Goal: Book appointment/travel/reservation

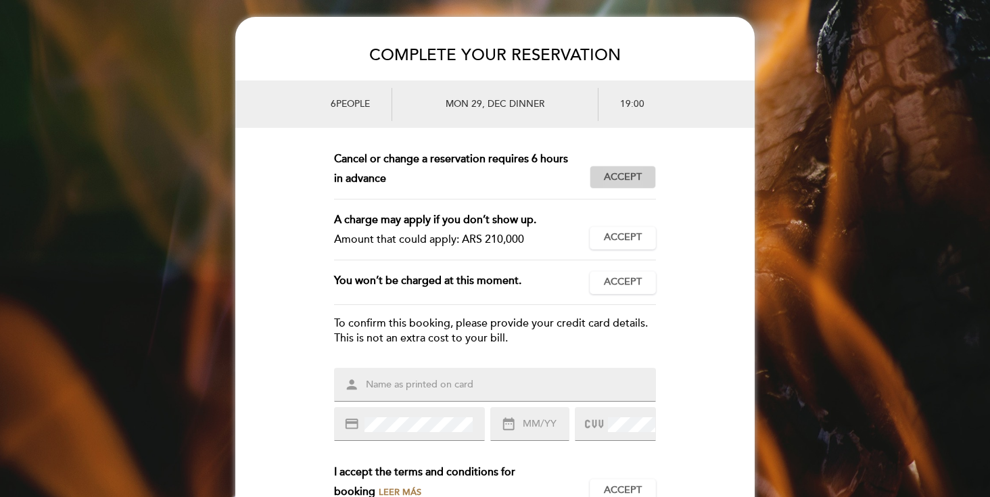
click at [623, 184] on span "Accept" at bounding box center [623, 177] width 38 height 14
click at [617, 243] on span "Accept" at bounding box center [623, 238] width 38 height 14
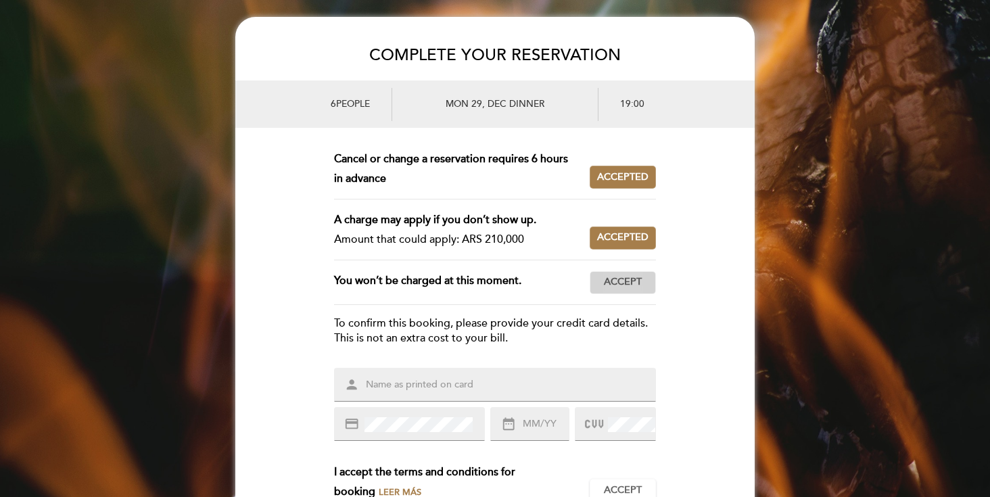
click at [617, 285] on span "Accept" at bounding box center [623, 282] width 38 height 14
click at [400, 385] on input "text" at bounding box center [510, 385] width 293 height 16
type input "[PERSON_NAME]"
click at [381, 431] on div "credit_card" at bounding box center [409, 424] width 151 height 34
click at [533, 427] on input "text" at bounding box center [544, 425] width 47 height 16
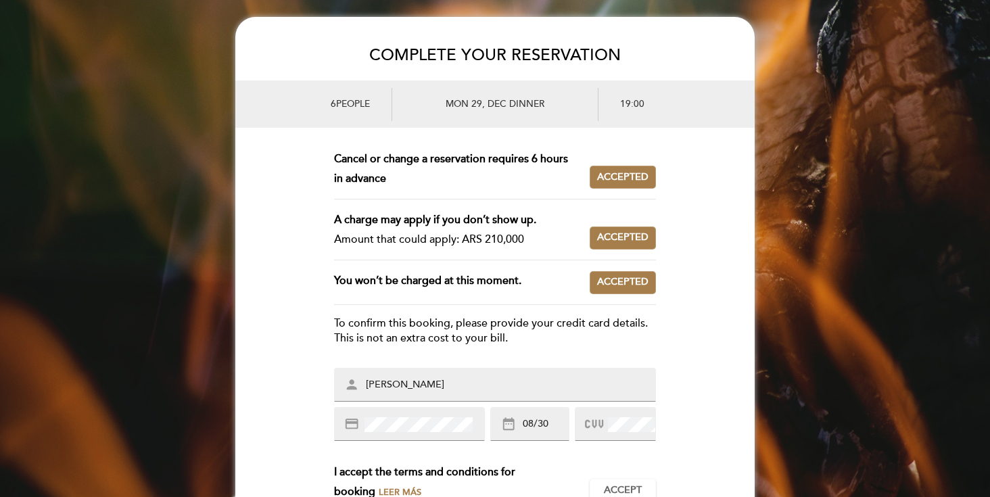
type input "08/30"
click at [600, 420] on icon at bounding box center [594, 424] width 18 height 22
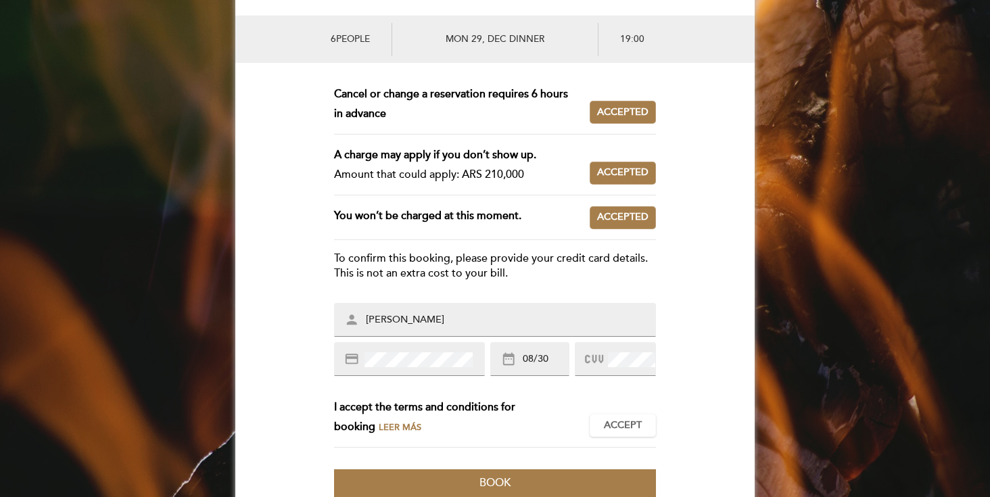
scroll to position [108, 0]
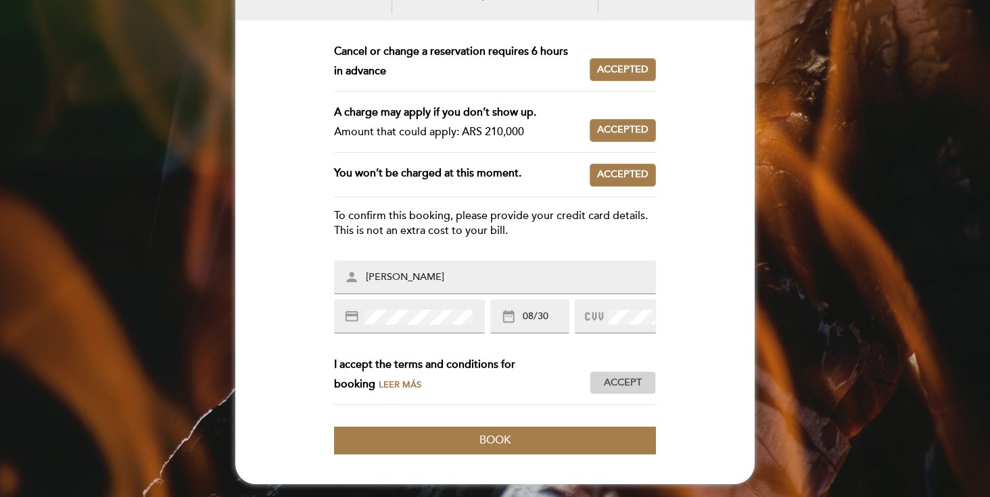
click at [619, 389] on button "Accept Accepted" at bounding box center [623, 382] width 66 height 23
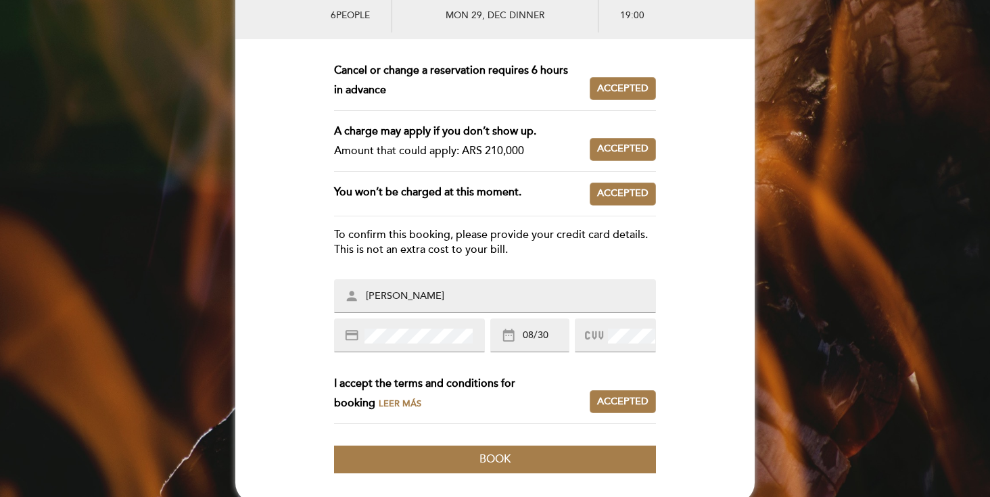
scroll to position [99, 0]
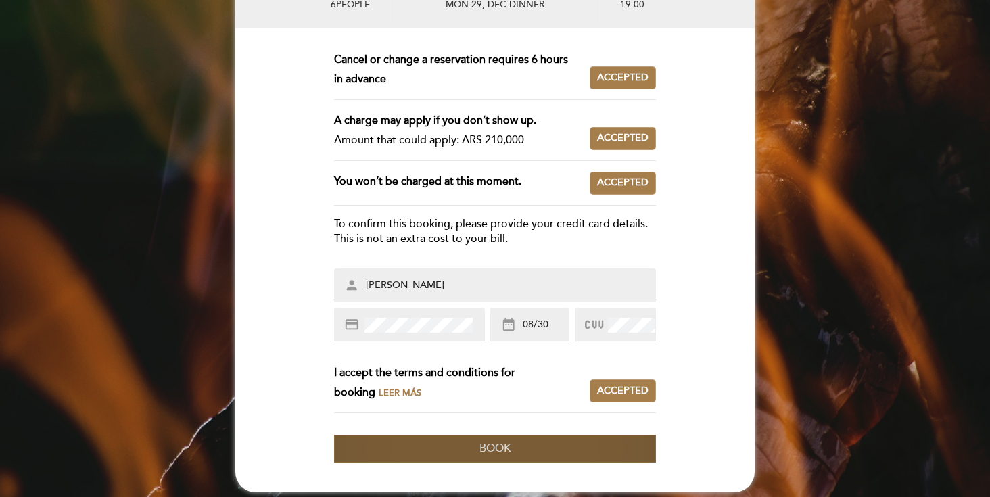
click at [489, 442] on span "Book" at bounding box center [494, 449] width 31 height 14
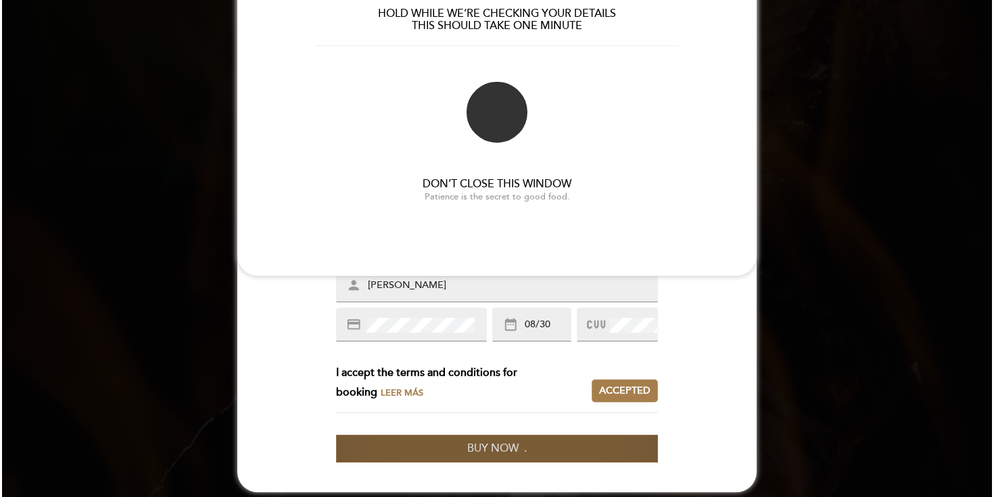
scroll to position [0, 0]
